Goal: Information Seeking & Learning: Check status

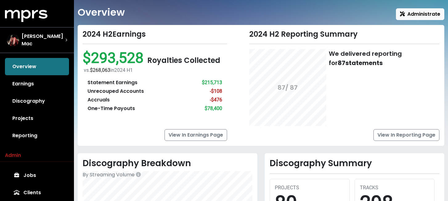
scroll to position [14, 0]
click at [111, 82] on div "Statement Earnings" at bounding box center [112, 82] width 50 height 7
click at [124, 83] on div "Statement Earnings" at bounding box center [112, 82] width 50 height 7
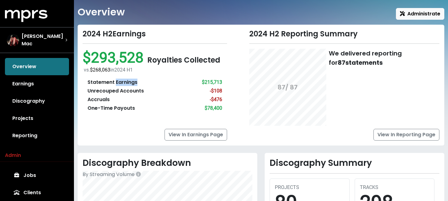
click at [124, 83] on div "Statement Earnings" at bounding box center [112, 82] width 50 height 7
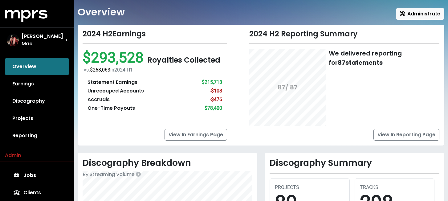
click at [118, 91] on div "Unrecouped Accounts" at bounding box center [115, 90] width 56 height 7
click at [104, 99] on div "Accruals" at bounding box center [98, 99] width 22 height 7
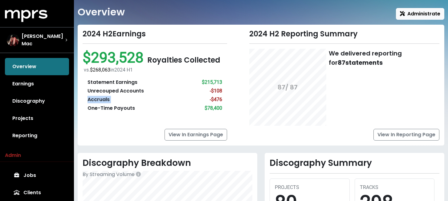
click at [104, 99] on div "Accruals" at bounding box center [98, 99] width 22 height 7
click at [229, 95] on div "2024 H2 Earnings $293,528 Royalties Collected vs. $268,063 in [DATE] H1 Stateme…" at bounding box center [155, 85] width 152 height 111
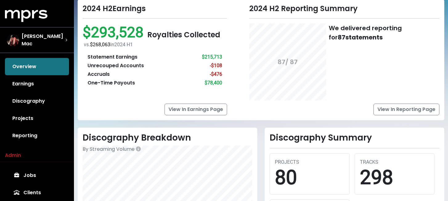
scroll to position [40, 0]
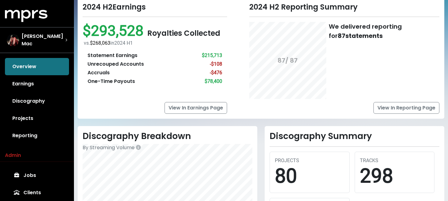
click at [117, 79] on div "One-Time Payouts" at bounding box center [110, 81] width 47 height 7
click at [247, 104] on div "2024 H2 Reporting Summary 87 / 87 We delivered reporting for 87 statements View…" at bounding box center [337, 58] width 213 height 111
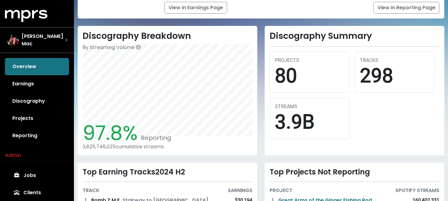
scroll to position [149, 0]
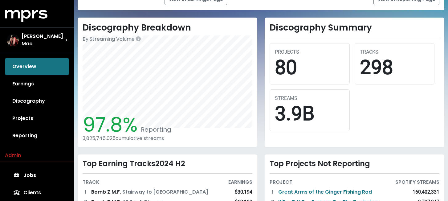
click at [118, 126] on span "97.8%" at bounding box center [110, 124] width 55 height 27
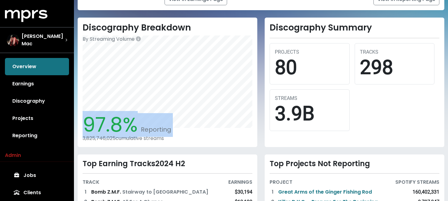
click at [118, 126] on span "97.8%" at bounding box center [110, 124] width 55 height 27
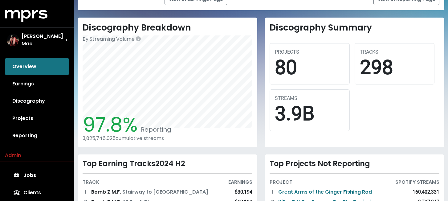
click at [130, 127] on span "97.8%" at bounding box center [110, 124] width 55 height 27
click at [113, 138] on div "3,825,746,025 cumulative streams" at bounding box center [168, 138] width 170 height 6
click at [230, 149] on div "Discography Breakdown By Streaming Volume 97.8% Reporting 3,825,746,025 cumulat…" at bounding box center [261, 142] width 374 height 249
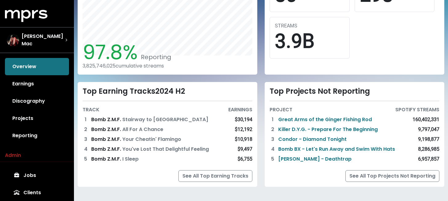
scroll to position [224, 0]
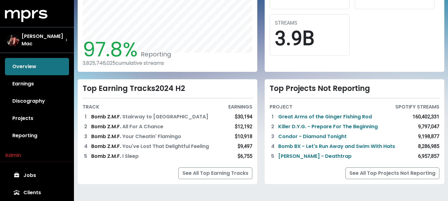
click at [136, 89] on div "Top Earning Tracks 2024 H2" at bounding box center [168, 88] width 170 height 9
click at [144, 87] on div "Top Earning Tracks 2024 H2" at bounding box center [168, 88] width 170 height 9
click at [300, 136] on link "Condor - Diamond Tonight" at bounding box center [312, 136] width 68 height 7
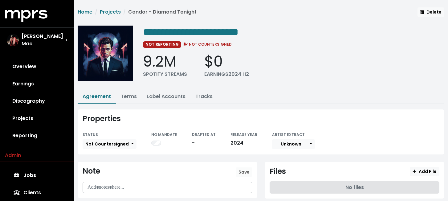
scroll to position [14, 0]
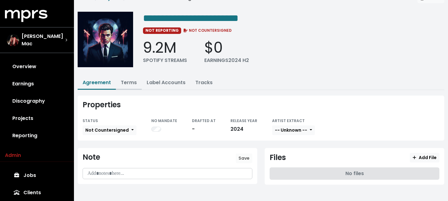
click at [131, 83] on link "Terms" at bounding box center [129, 82] width 16 height 7
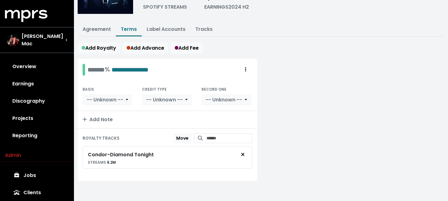
scroll to position [67, 0]
click at [159, 27] on link "Label Accounts" at bounding box center [166, 28] width 39 height 7
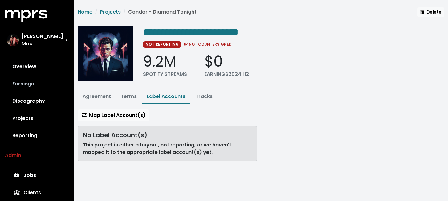
click at [35, 79] on link "Earnings" at bounding box center [37, 83] width 64 height 17
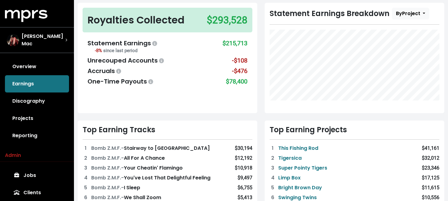
scroll to position [55, 0]
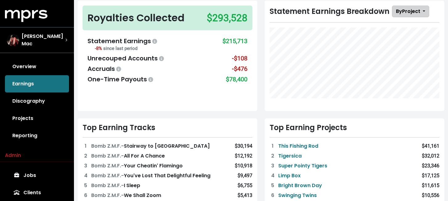
click at [407, 13] on span "By Project" at bounding box center [408, 11] width 24 height 7
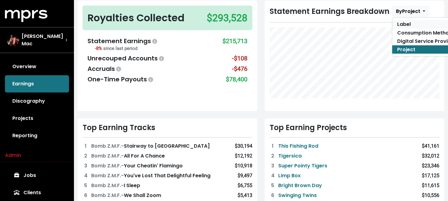
click at [408, 22] on link "Label" at bounding box center [426, 24] width 69 height 8
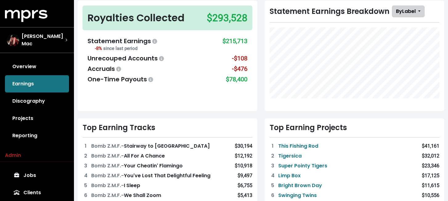
click at [396, 13] on span "By Label" at bounding box center [406, 11] width 20 height 7
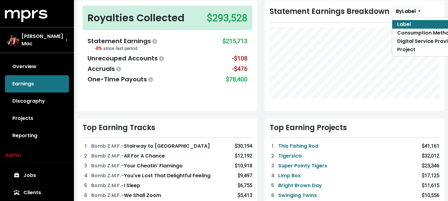
click at [402, 41] on link "Digital Service Provider" at bounding box center [426, 41] width 69 height 8
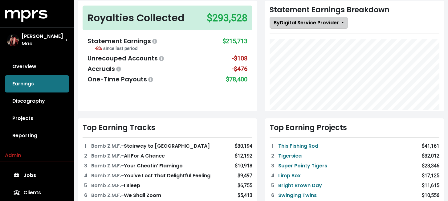
click at [340, 23] on button "By Digital Service Provider" at bounding box center [309, 23] width 78 height 12
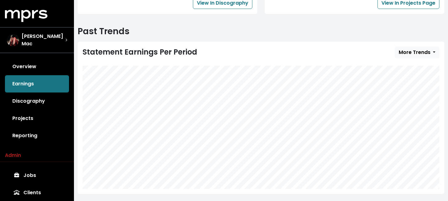
scroll to position [314, 0]
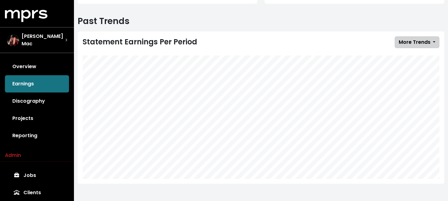
click at [431, 40] on button "More Trends" at bounding box center [417, 42] width 45 height 12
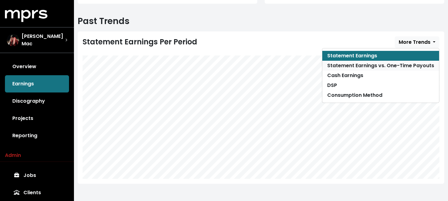
click at [409, 62] on link "Statement Earnings vs. One-Time Payouts" at bounding box center [380, 66] width 117 height 10
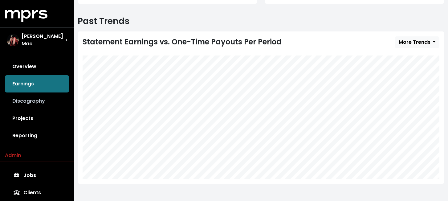
click at [35, 97] on link "Discography" at bounding box center [37, 100] width 64 height 17
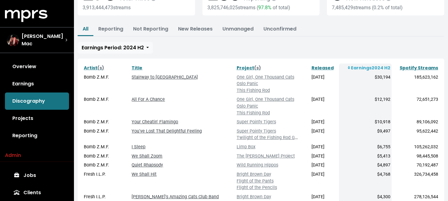
scroll to position [64, 0]
click at [157, 99] on link "All For A Chance" at bounding box center [148, 98] width 33 height 5
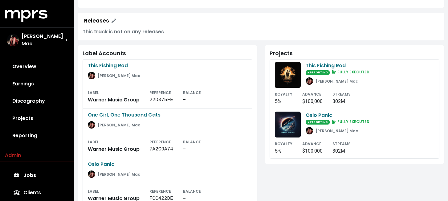
scroll to position [138, 0]
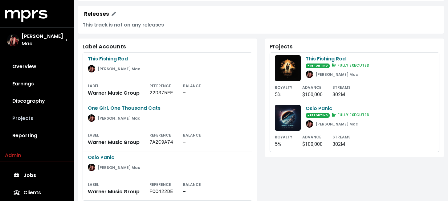
click at [40, 111] on link "Projects" at bounding box center [37, 118] width 64 height 17
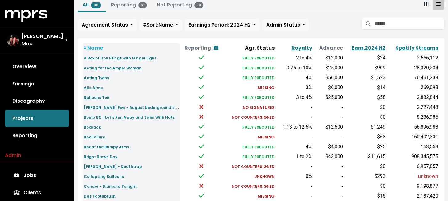
scroll to position [42, 0]
click at [123, 28] on span "Agreement Status" at bounding box center [105, 25] width 46 height 7
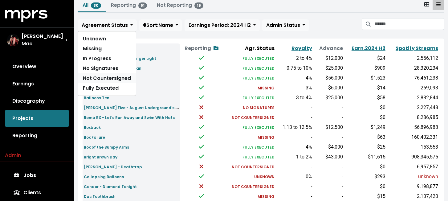
click at [120, 76] on link "Not Countersigned" at bounding box center [107, 78] width 58 height 10
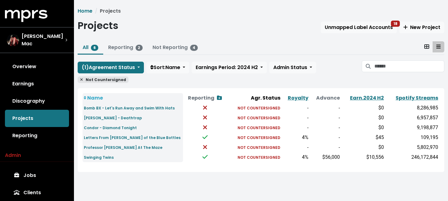
click at [81, 81] on icon at bounding box center [81, 80] width 3 height 4
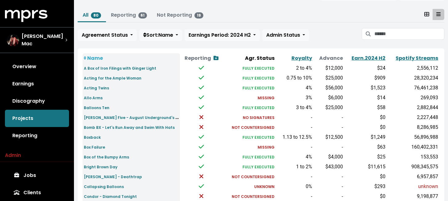
scroll to position [33, 0]
click at [32, 133] on link "Reporting" at bounding box center [37, 135] width 64 height 17
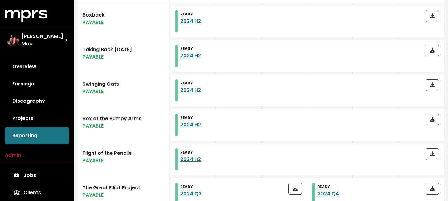
scroll to position [218, 0]
